Goal: Information Seeking & Learning: Learn about a topic

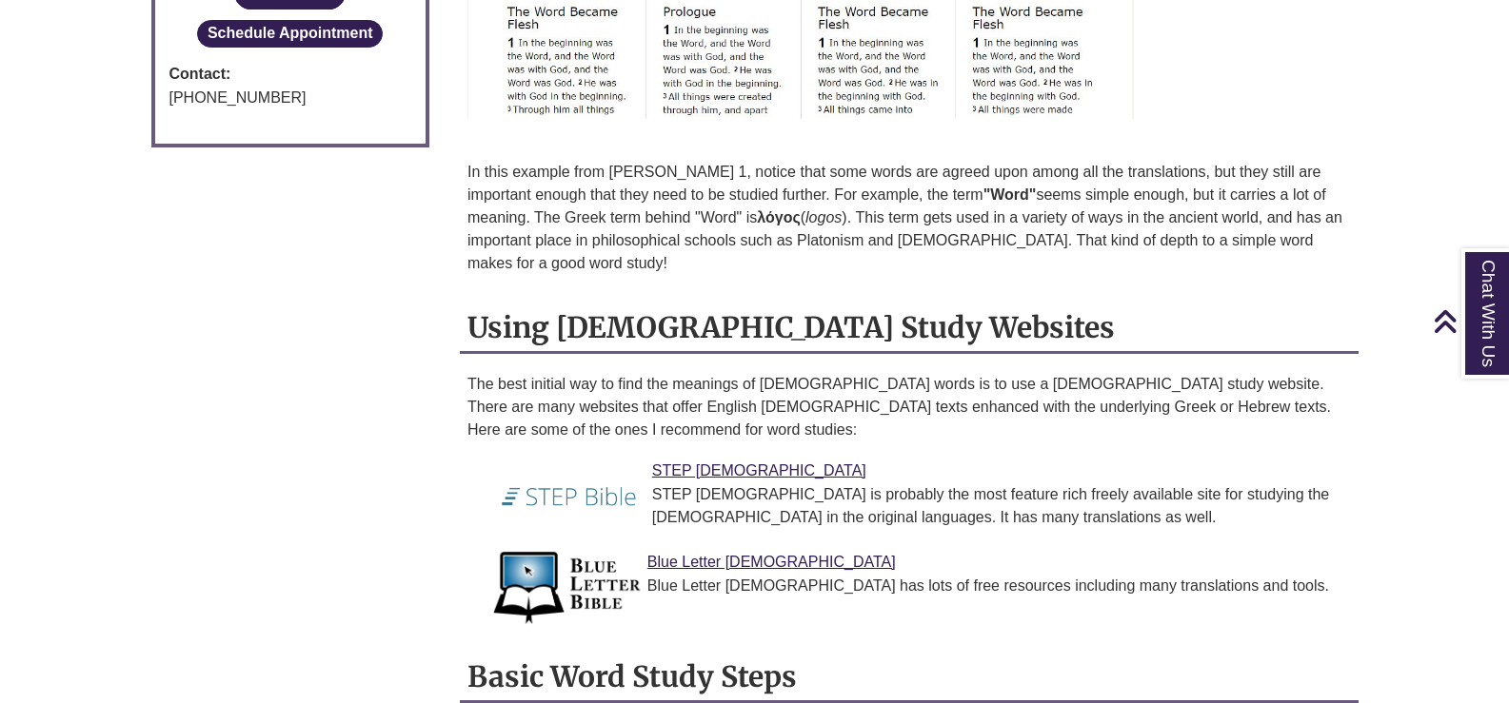
scroll to position [1237, 0]
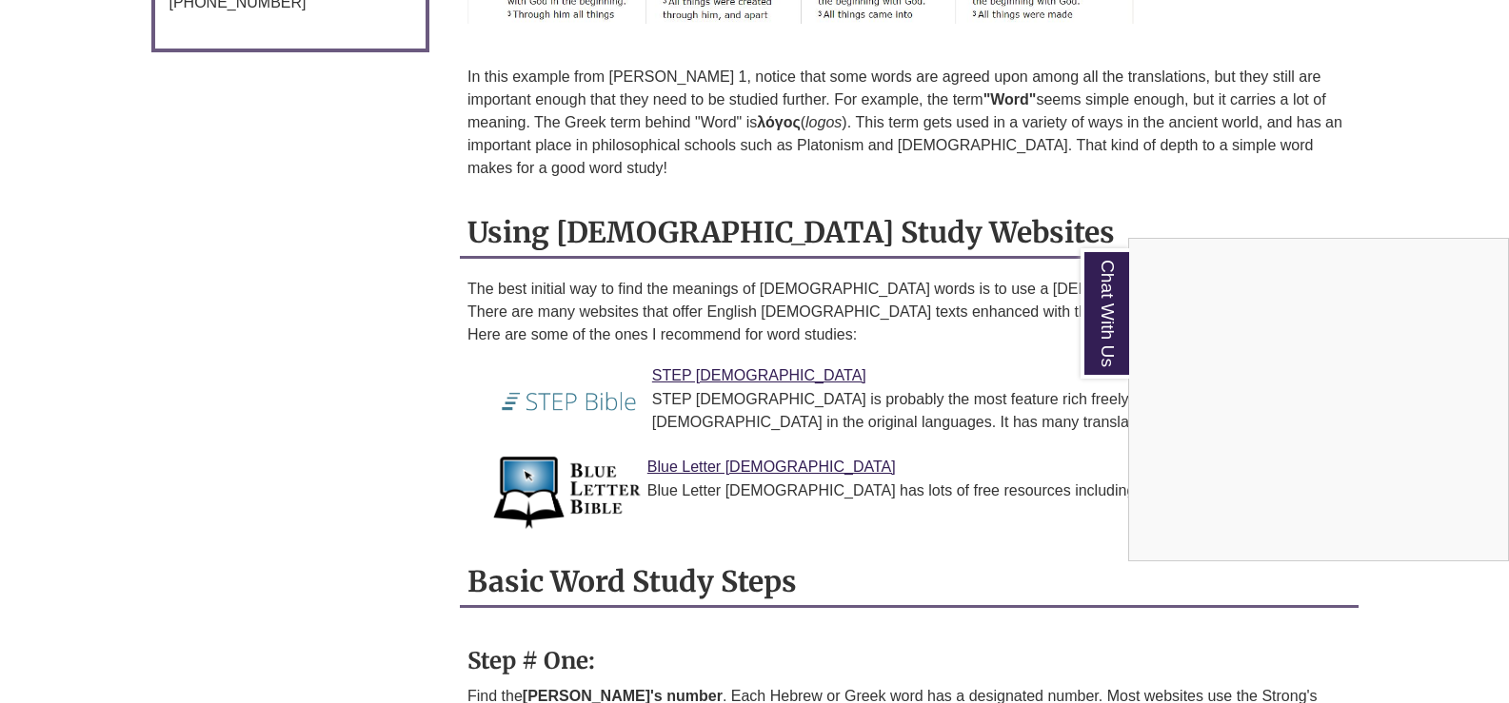
click at [1069, 454] on div "Chat With Us" at bounding box center [754, 351] width 1509 height 703
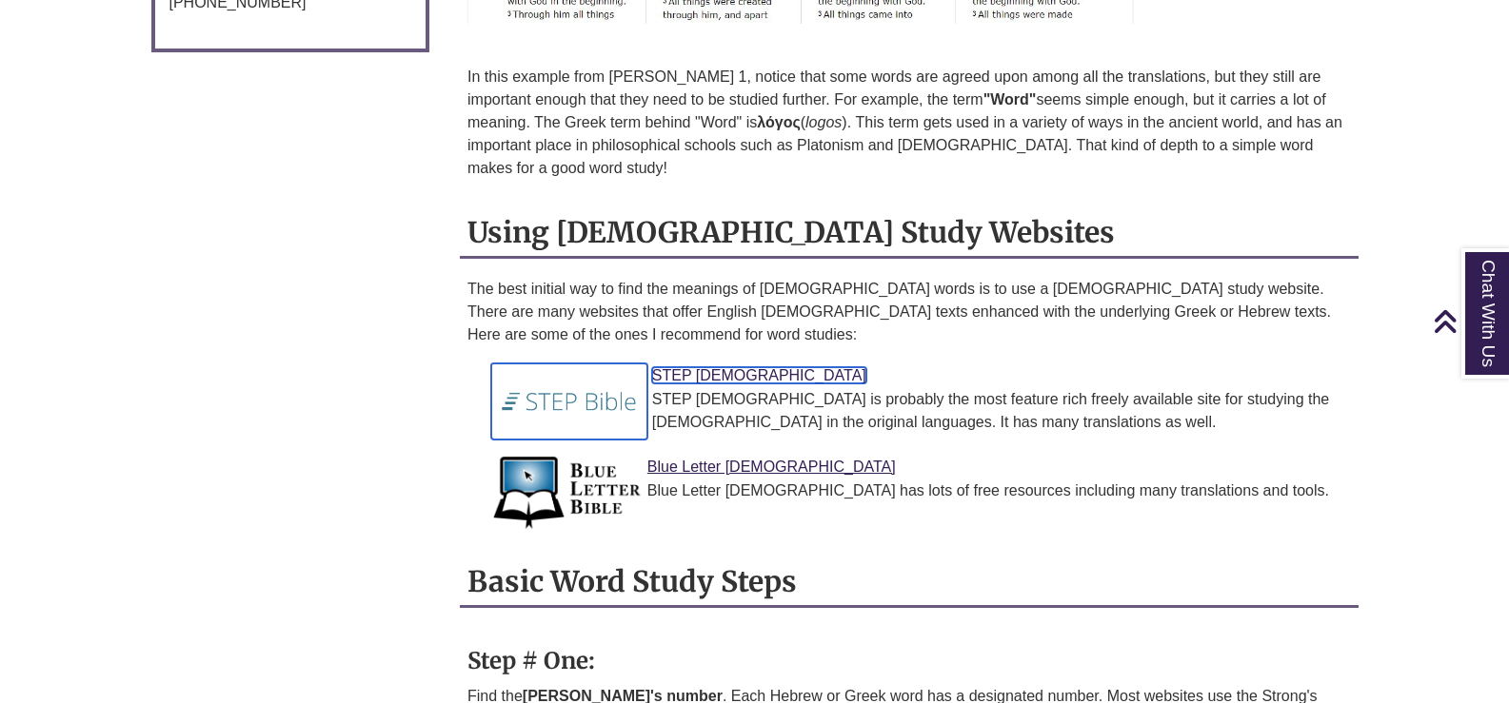
click at [698, 373] on link "STEP Bible" at bounding box center [759, 375] width 214 height 16
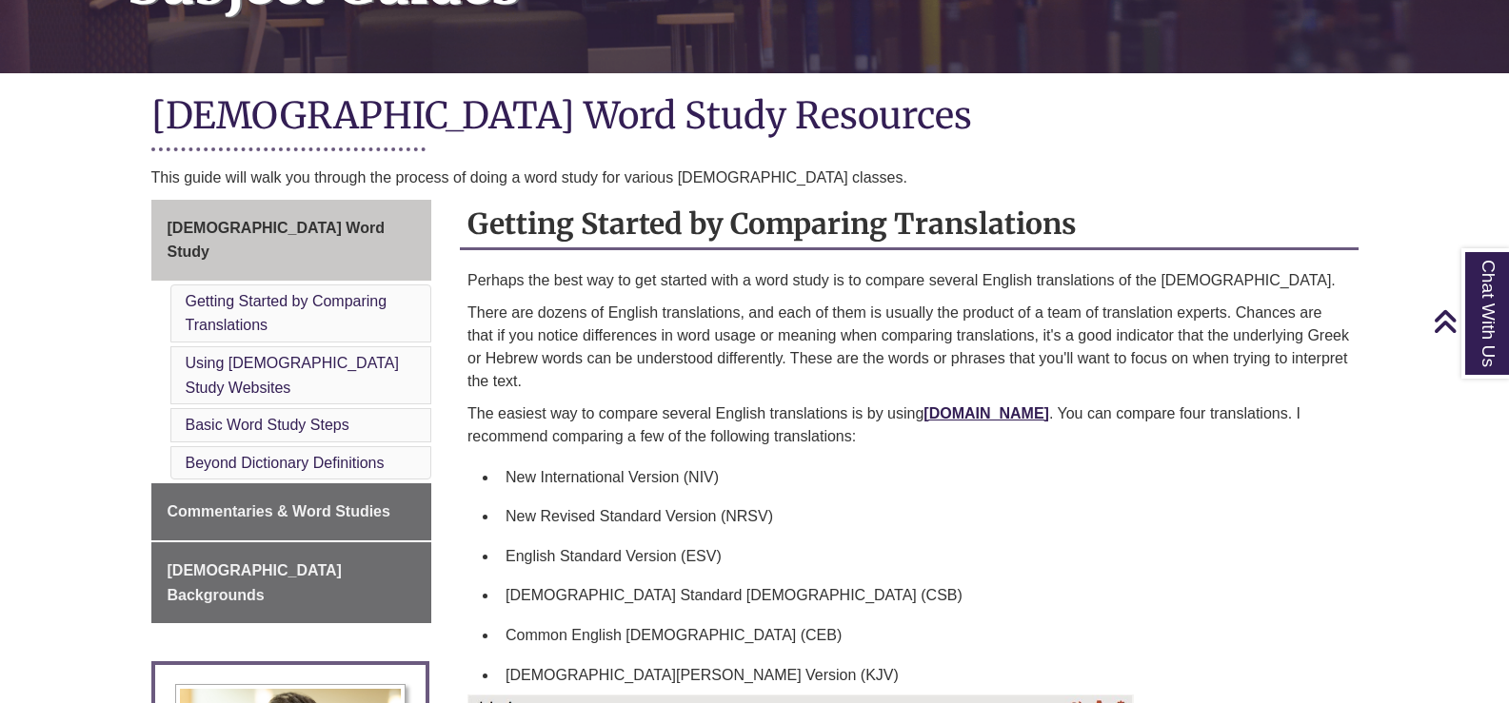
scroll to position [476, 0]
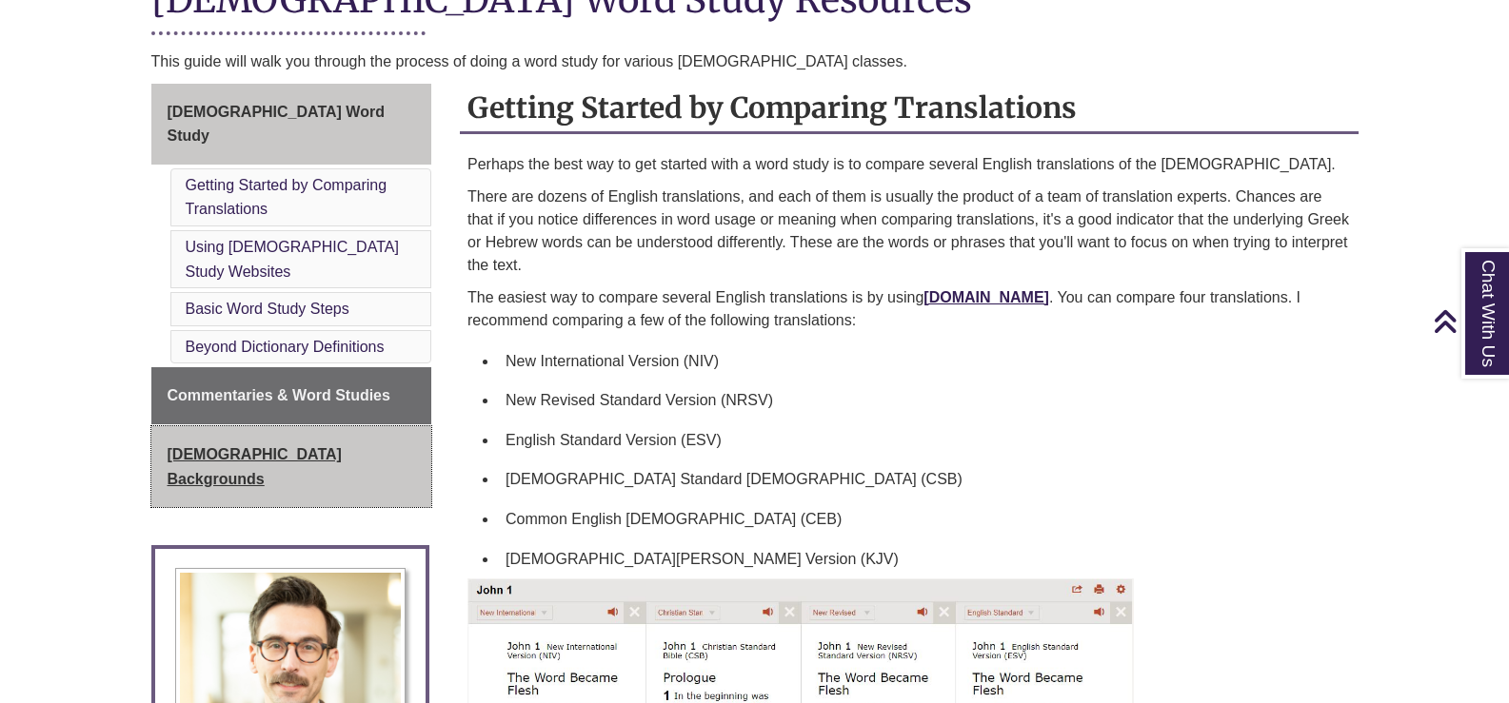
click at [267, 446] on span "[DEMOGRAPHIC_DATA] Backgrounds" at bounding box center [255, 466] width 174 height 41
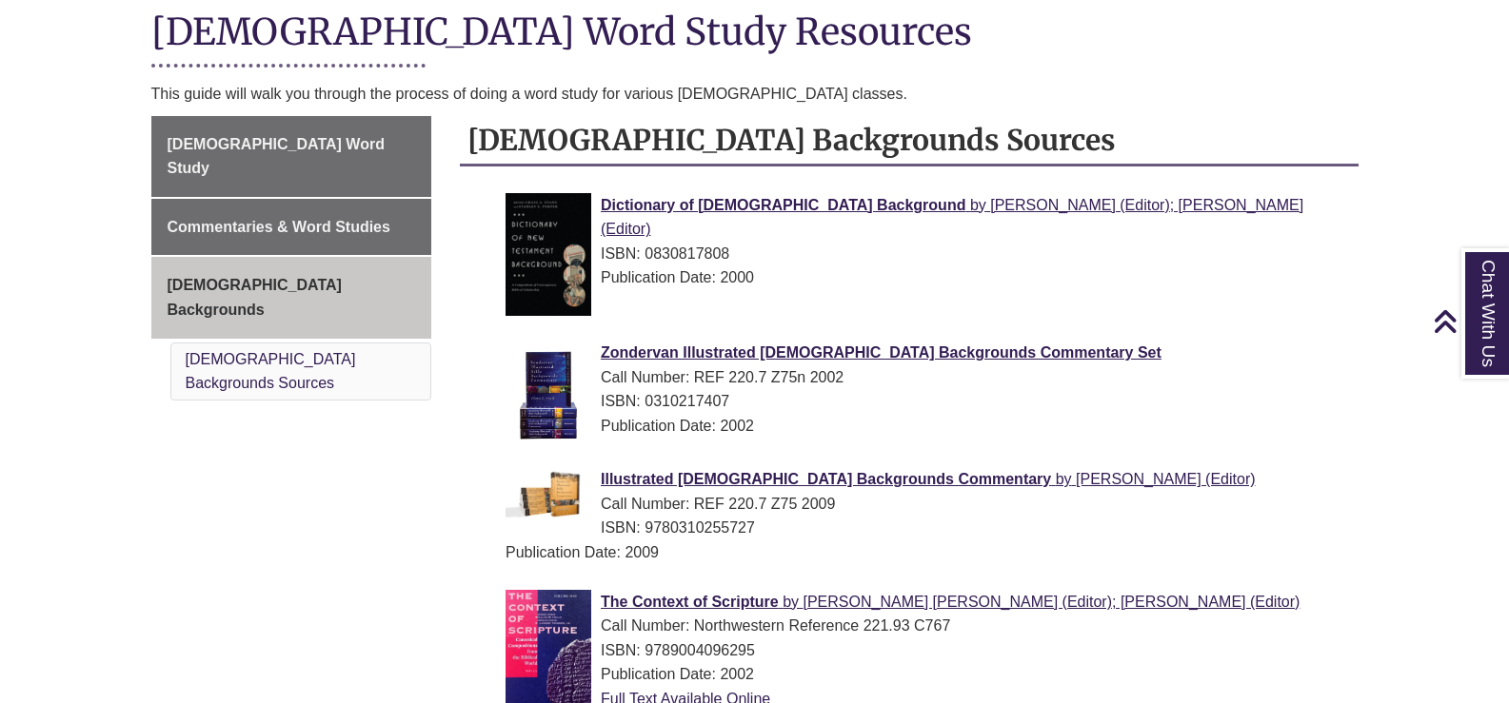
scroll to position [476, 0]
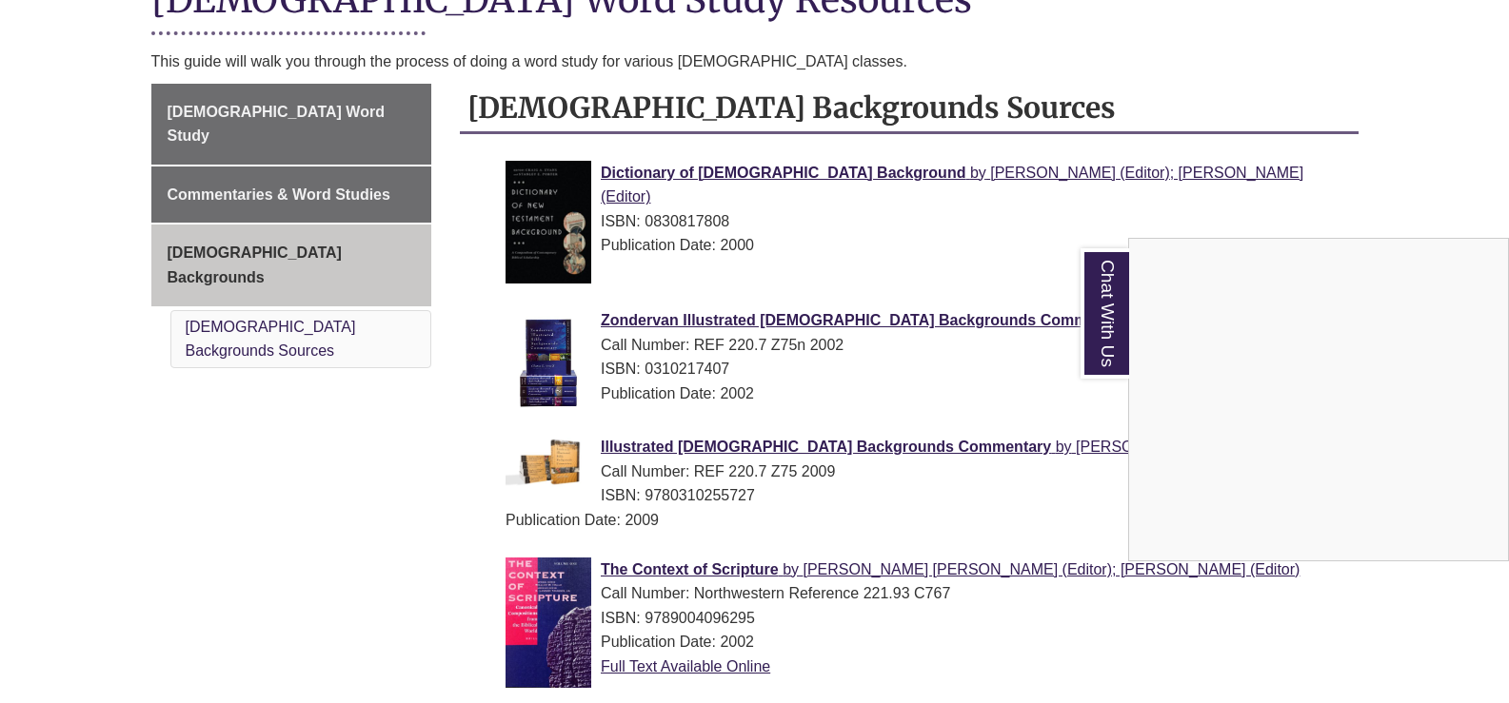
click at [1093, 411] on div "Chat With Us" at bounding box center [754, 351] width 1509 height 703
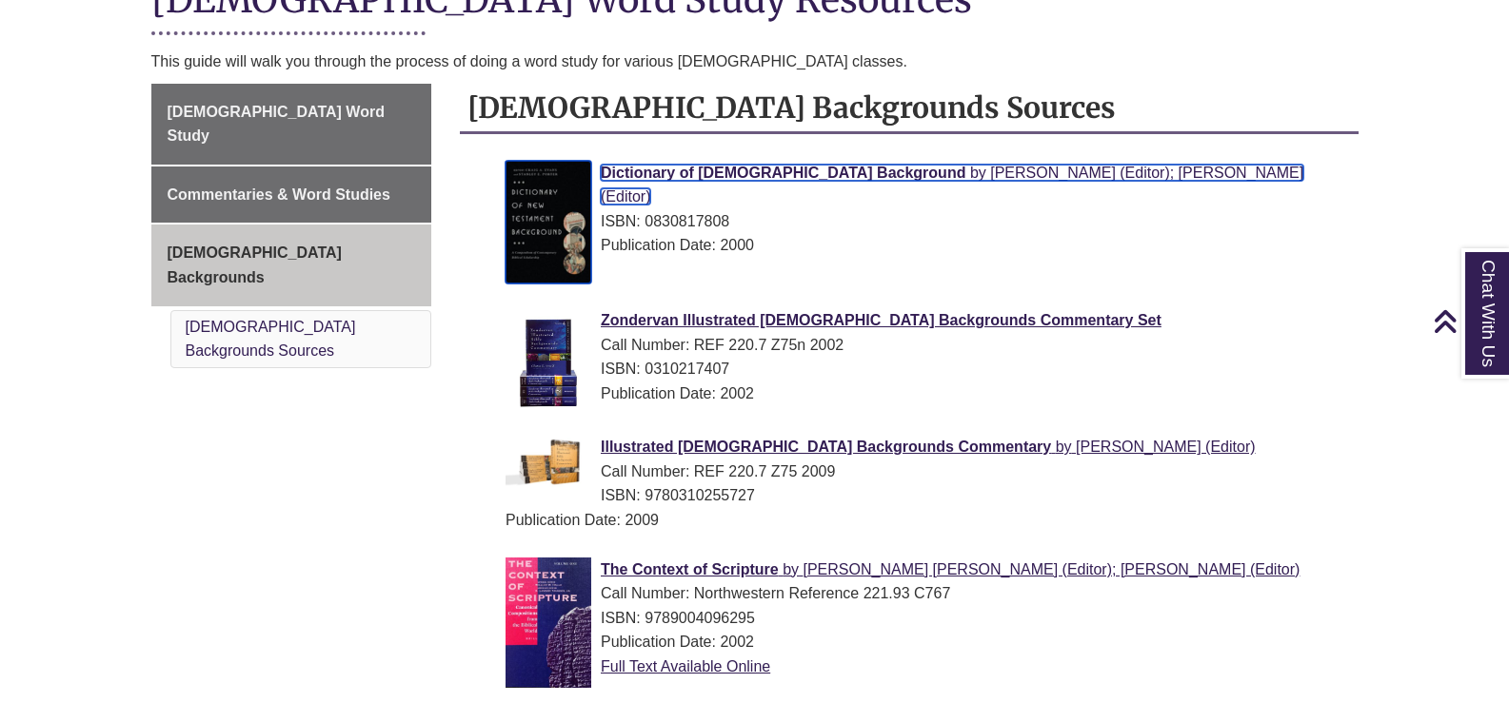
click at [665, 167] on span "Dictionary of [DEMOGRAPHIC_DATA] Background" at bounding box center [783, 173] width 365 height 16
click at [560, 219] on img at bounding box center [548, 222] width 86 height 123
